Goal: Transaction & Acquisition: Purchase product/service

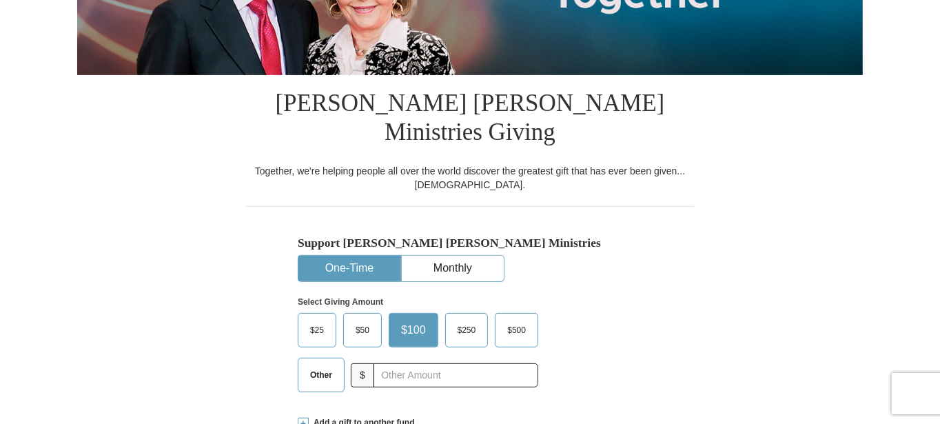
scroll to position [345, 0]
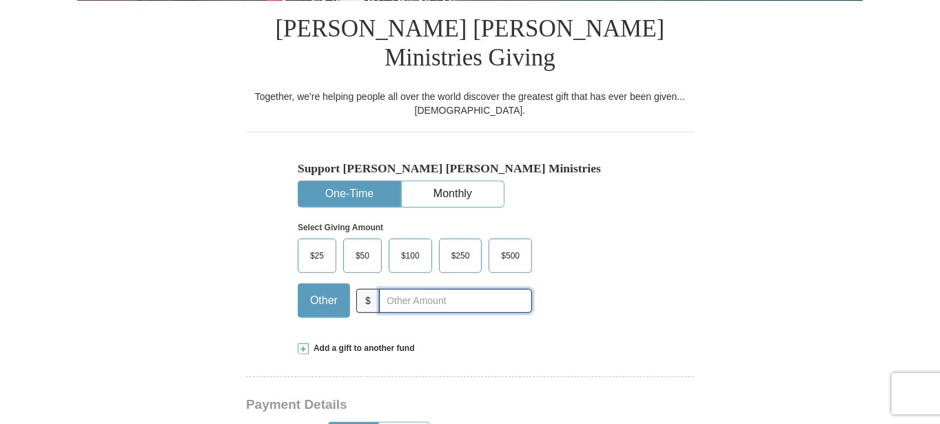
click at [426, 289] on input "text" at bounding box center [455, 301] width 153 height 24
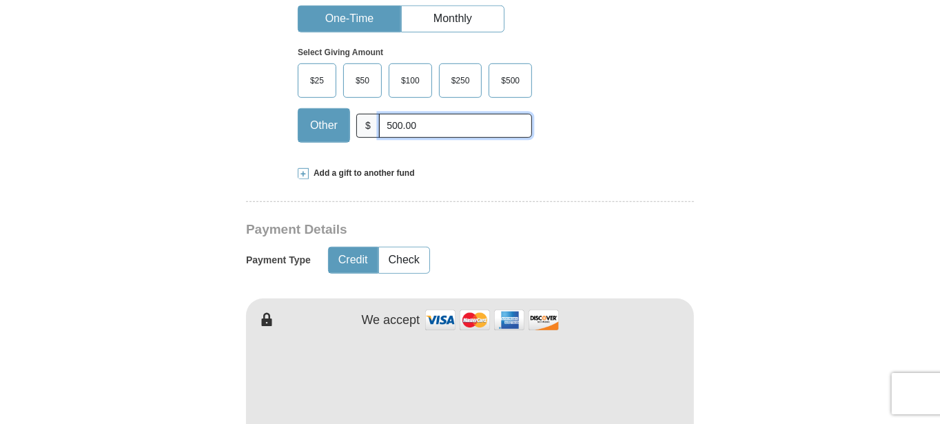
scroll to position [551, 0]
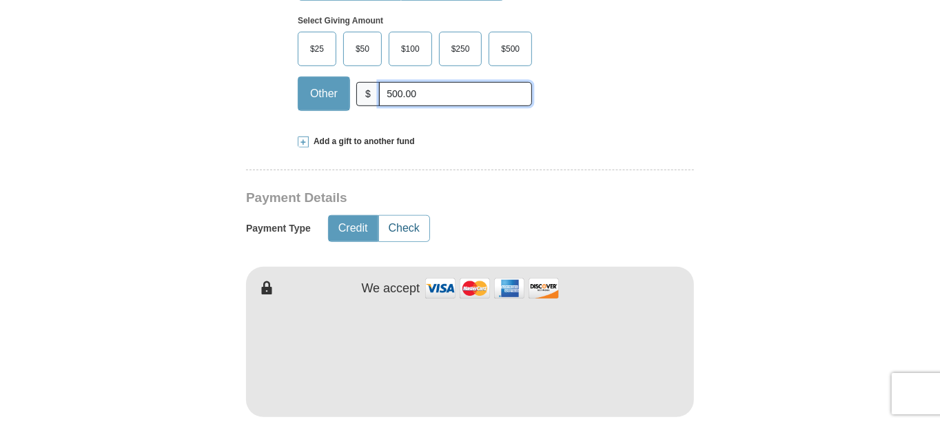
type input "500.00"
click at [398, 216] on button "Check" at bounding box center [404, 228] width 50 height 25
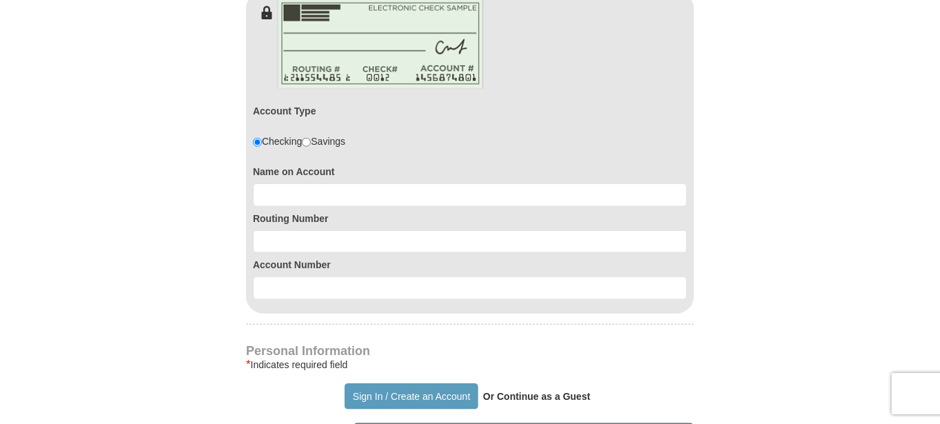
scroll to position [827, 0]
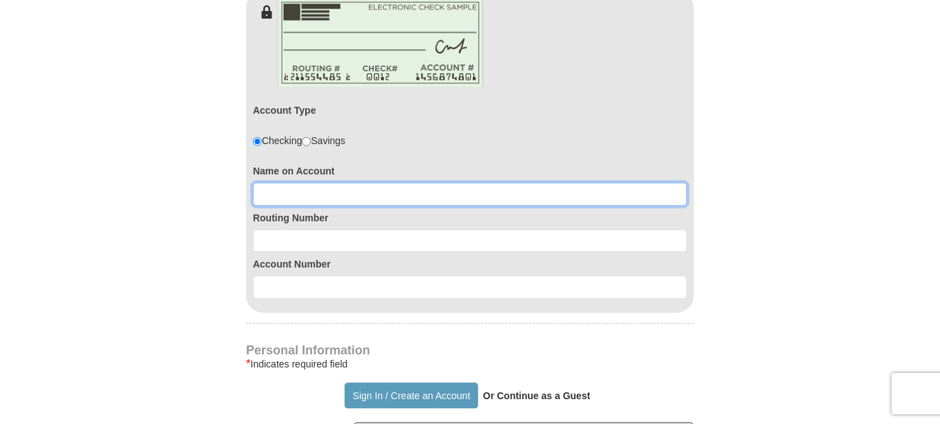
click at [376, 183] on input at bounding box center [470, 194] width 434 height 23
type input "[PERSON_NAME] and [PERSON_NAME]"
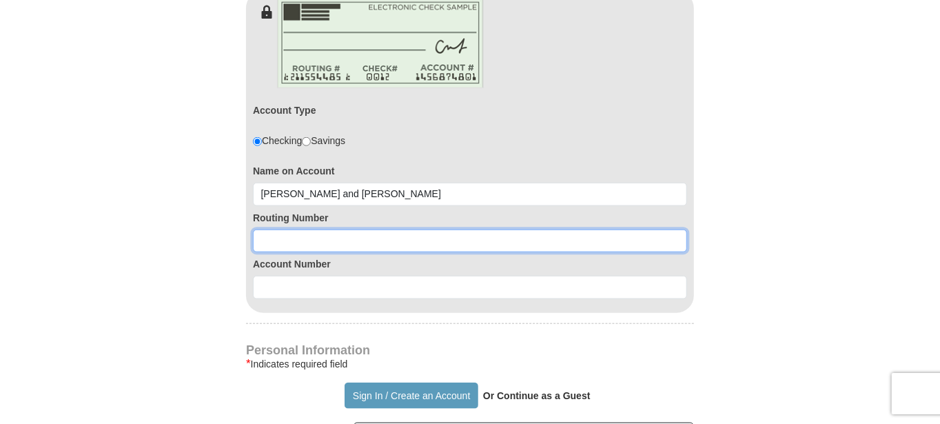
click at [317, 229] on input at bounding box center [470, 240] width 434 height 23
paste input "291881216"
type input "291881216"
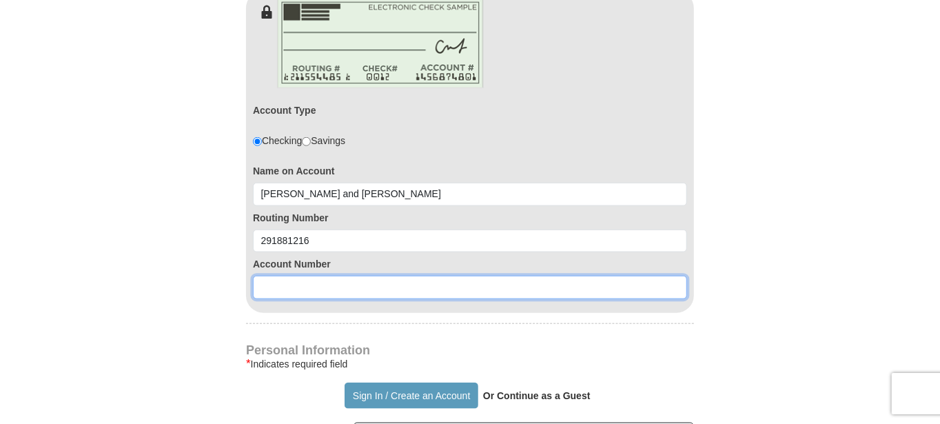
click at [318, 276] on input at bounding box center [470, 287] width 434 height 23
click at [308, 276] on input at bounding box center [470, 287] width 434 height 23
paste input "1711779570"
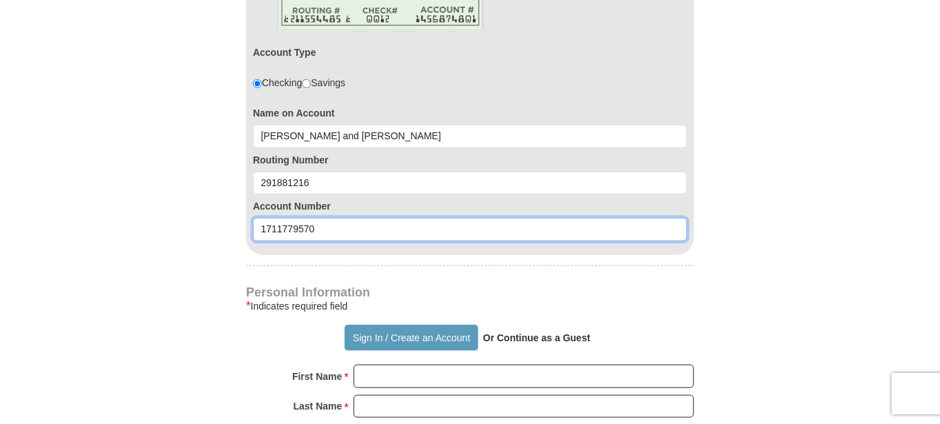
scroll to position [965, 0]
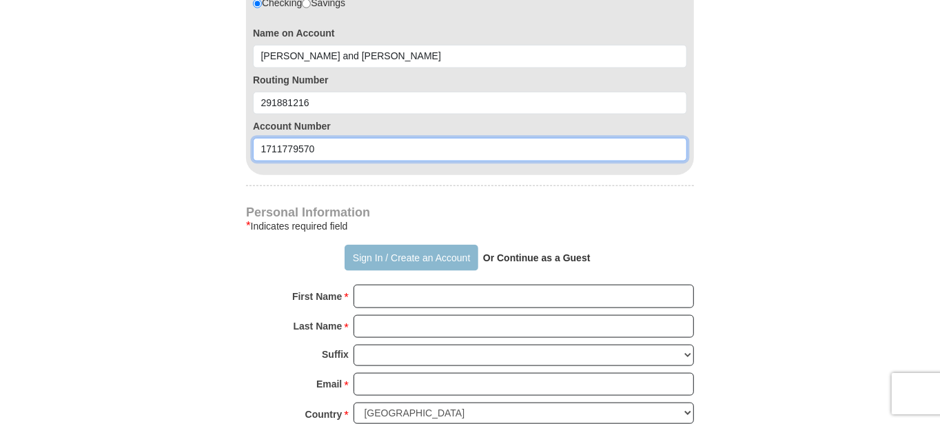
type input "1711779570"
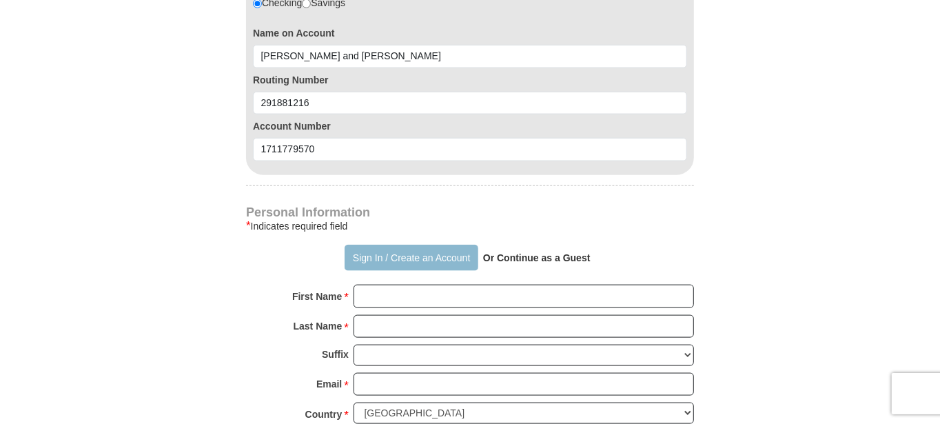
click at [421, 245] on button "Sign In / Create an Account" at bounding box center [411, 258] width 133 height 26
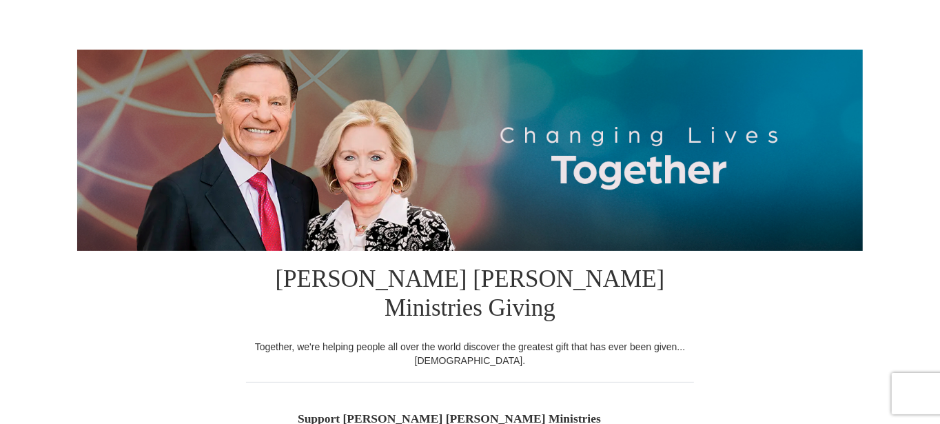
scroll to position [276, 0]
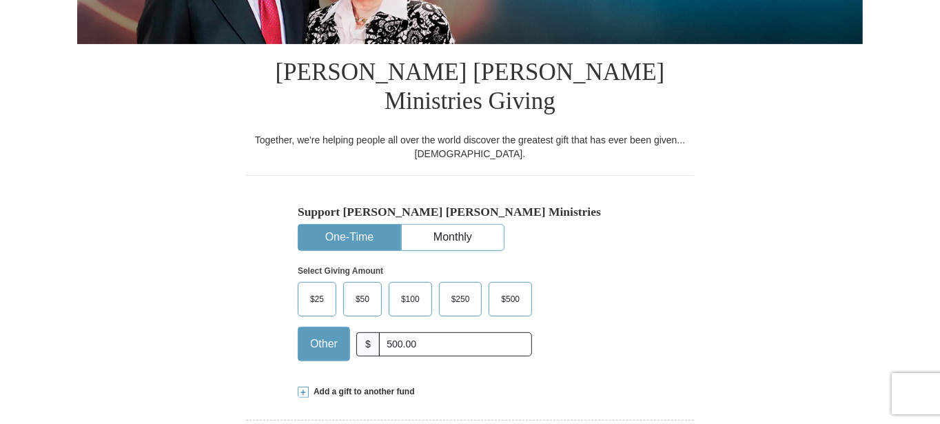
select select "MO"
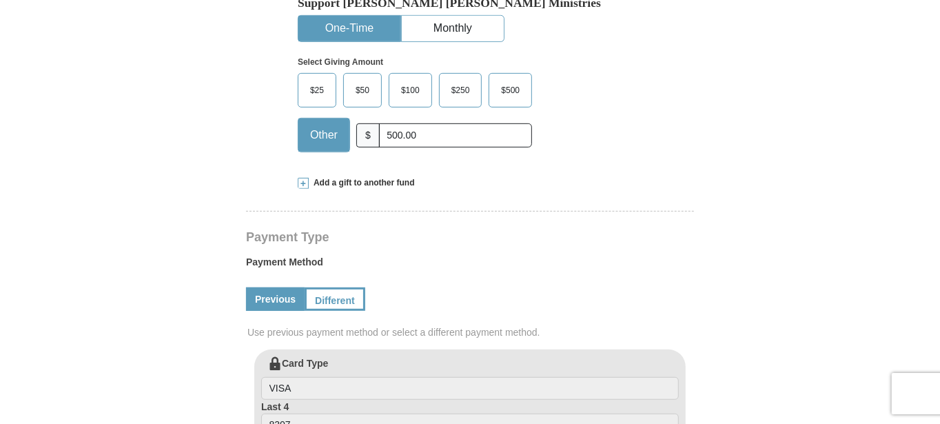
scroll to position [551, 0]
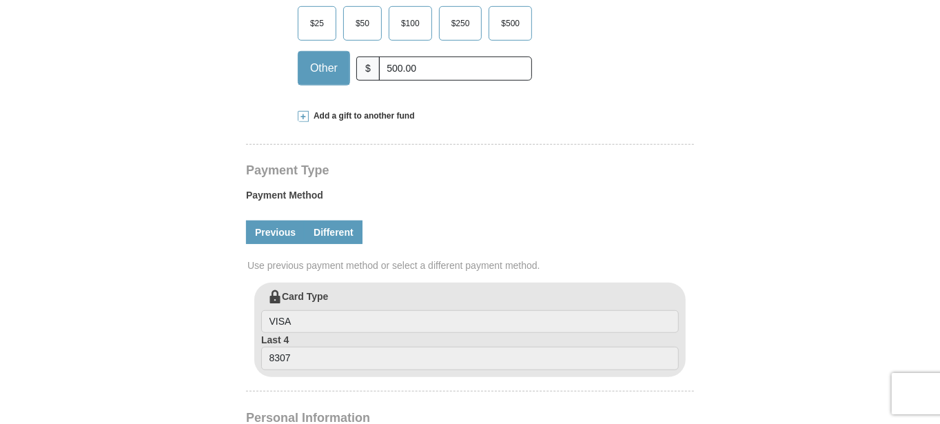
click at [334, 220] on link "Different" at bounding box center [334, 231] width 58 height 23
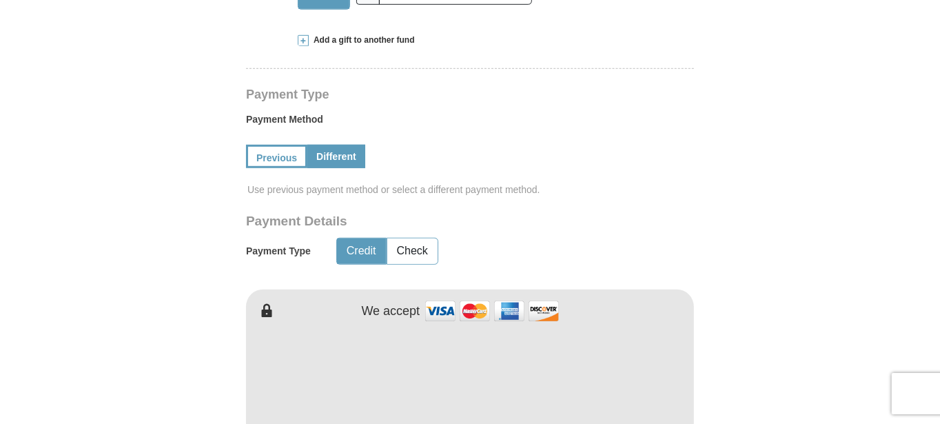
scroll to position [689, 0]
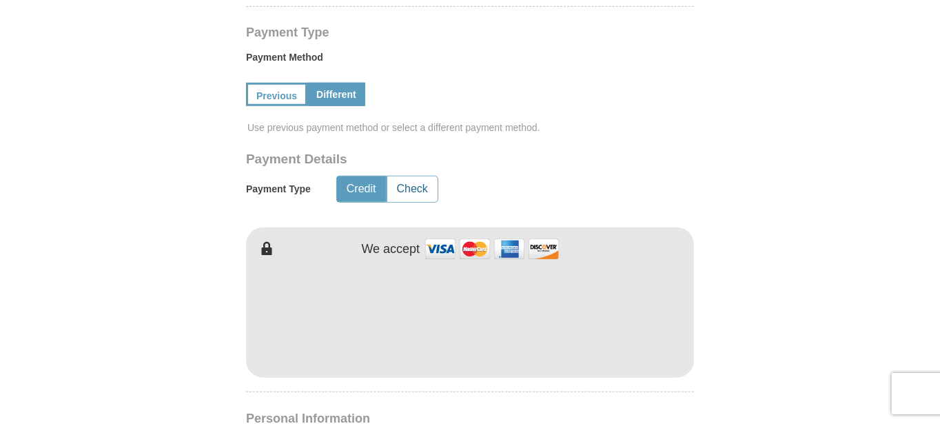
click at [413, 176] on button "Check" at bounding box center [412, 188] width 50 height 25
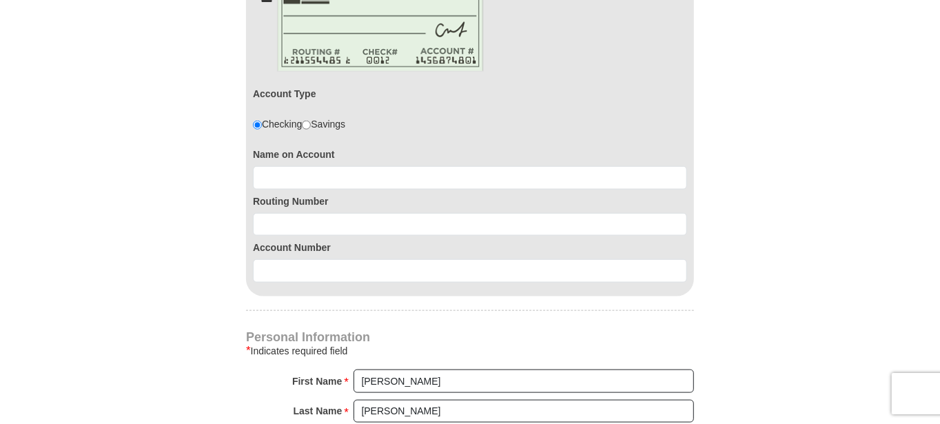
scroll to position [965, 0]
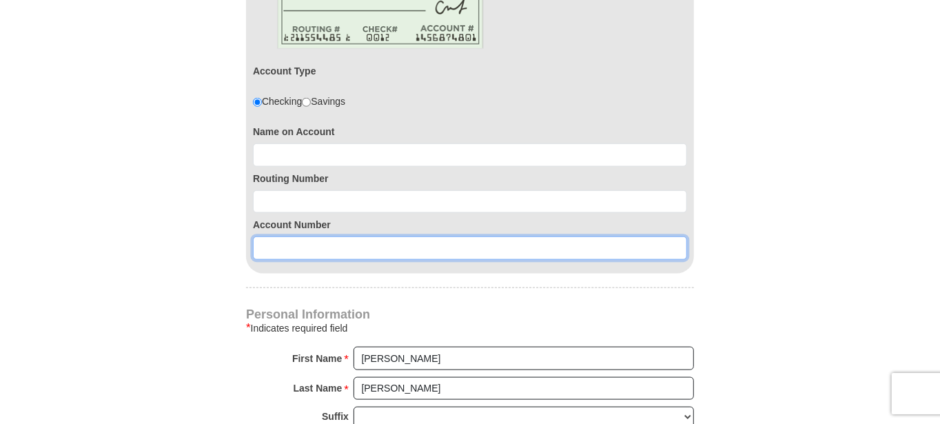
click at [331, 236] on input at bounding box center [470, 247] width 434 height 23
paste input "1711779570"
type input "1711779570"
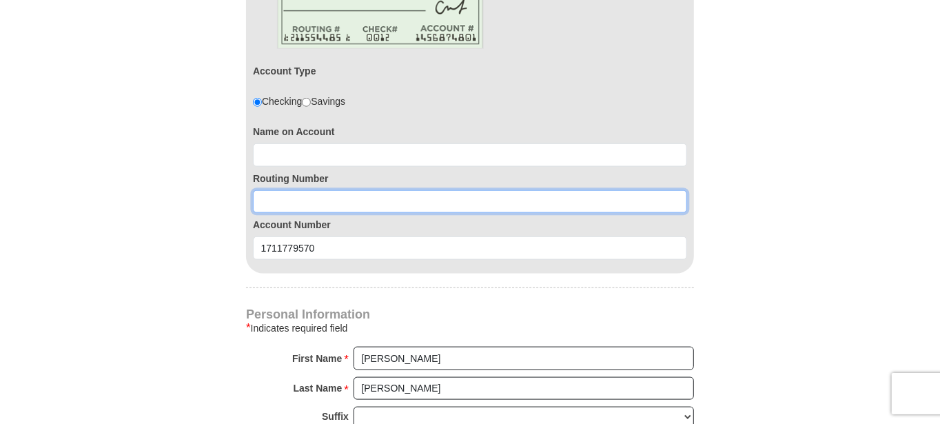
click at [338, 190] on input at bounding box center [470, 201] width 434 height 23
paste input "291881216"
type input "291881216"
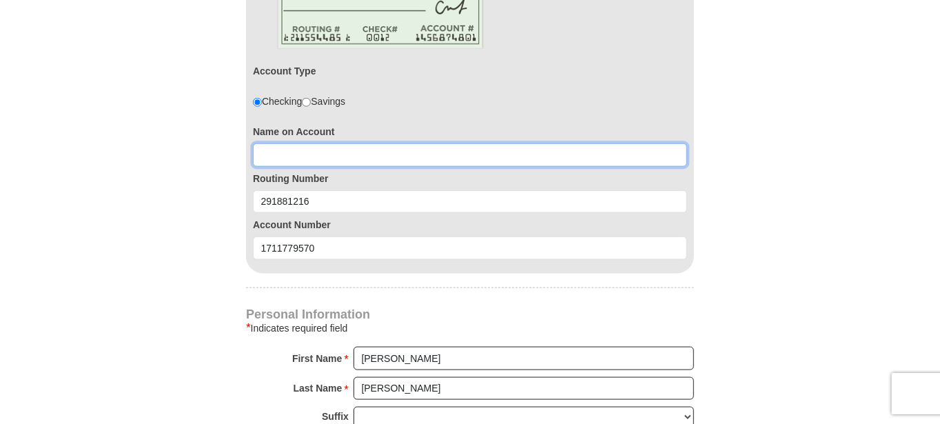
click at [292, 143] on input at bounding box center [470, 154] width 434 height 23
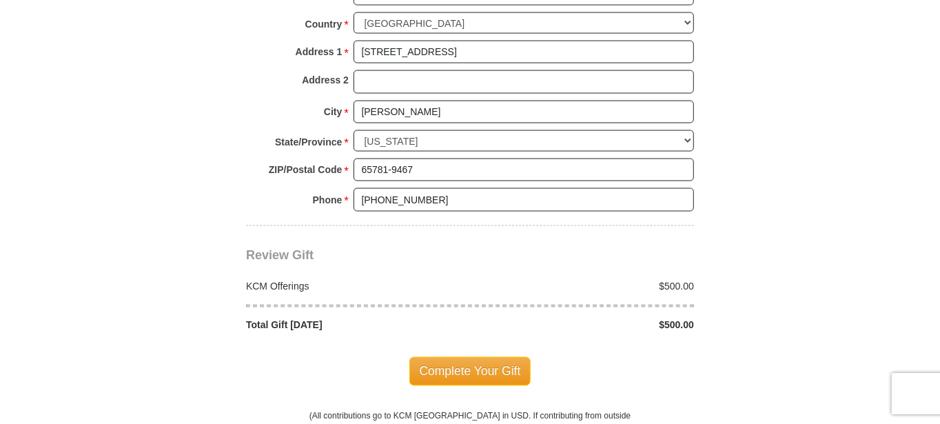
scroll to position [1447, 0]
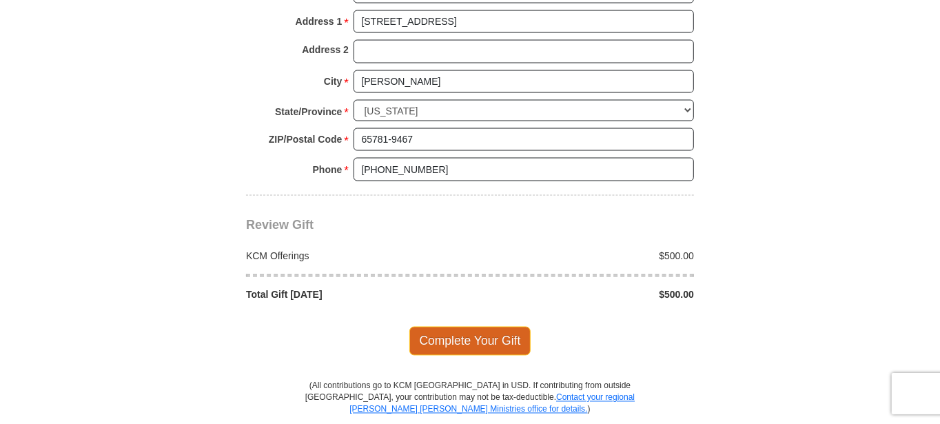
type input "[PERSON_NAME] and [PERSON_NAME]"
click at [474, 327] on span "Complete Your Gift" at bounding box center [470, 341] width 122 height 29
